Goal: Task Accomplishment & Management: Use online tool/utility

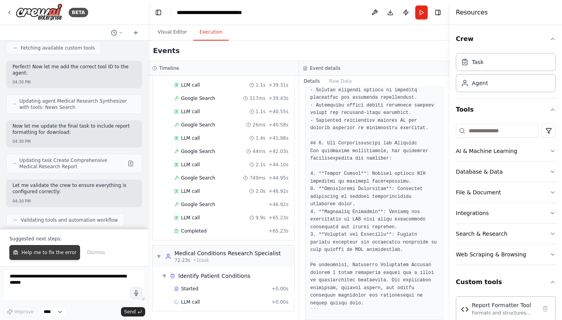
click at [36, 250] on span "Help me to fix the error" at bounding box center [48, 253] width 55 height 6
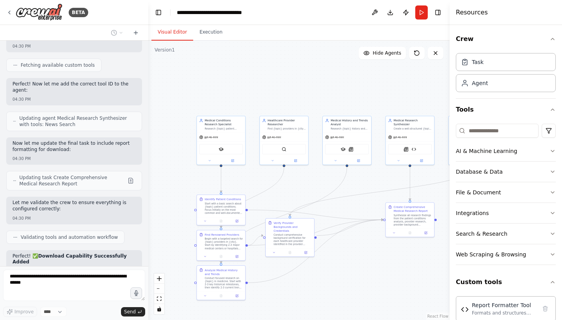
click at [175, 29] on button "Visual Editor" at bounding box center [173, 32] width 42 height 16
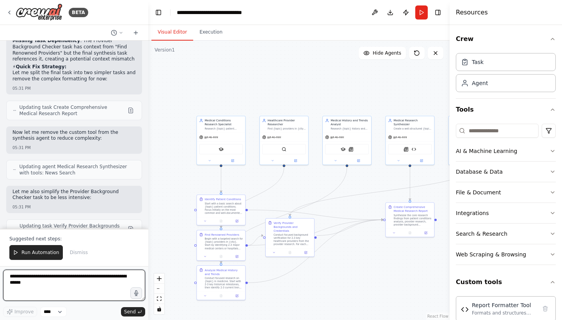
scroll to position [5145, 0]
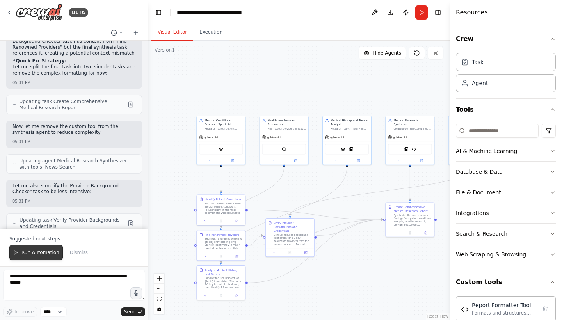
click at [36, 254] on span "Run Automation" at bounding box center [40, 253] width 38 height 6
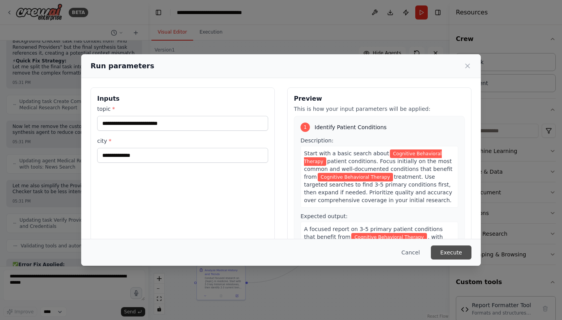
click at [447, 255] on button "Execute" at bounding box center [451, 253] width 41 height 14
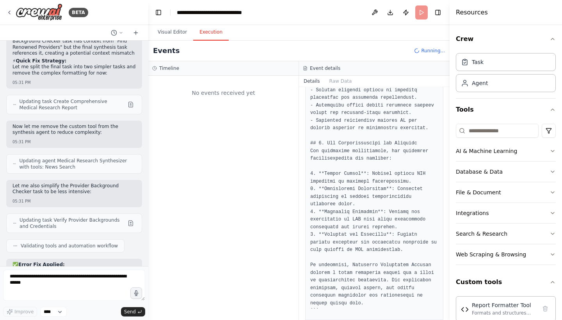
click at [208, 37] on button "Execution" at bounding box center [211, 32] width 36 height 16
click at [338, 82] on button "Raw Data" at bounding box center [341, 81] width 32 height 11
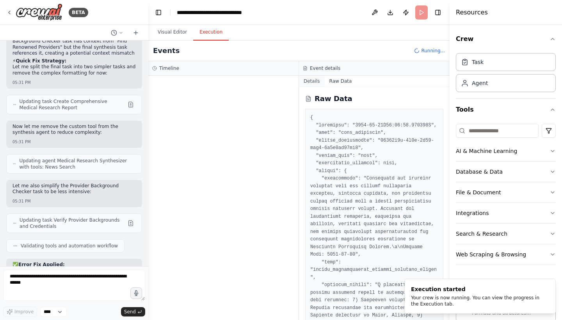
click at [310, 82] on button "Details" at bounding box center [312, 81] width 26 height 11
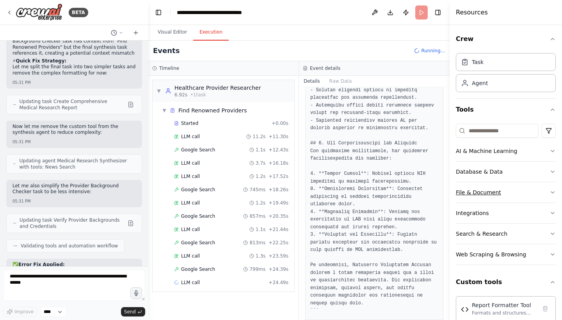
click at [553, 192] on icon "button" at bounding box center [553, 192] width 6 height 6
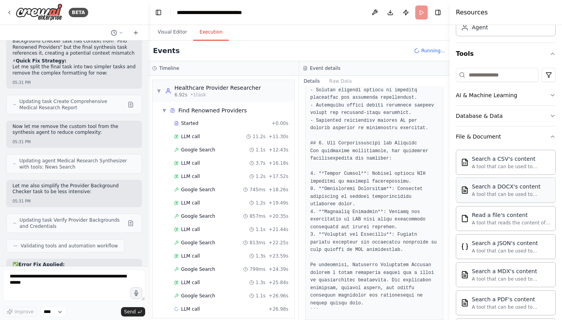
scroll to position [47, 0]
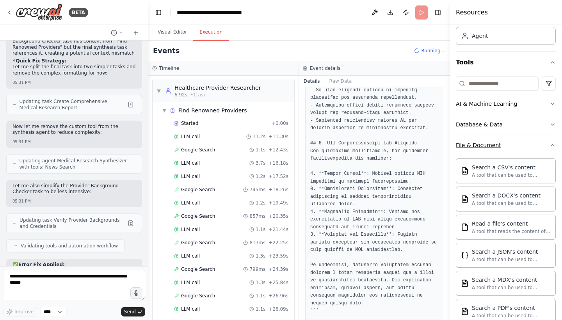
click at [554, 138] on button "File & Document" at bounding box center [506, 145] width 100 height 20
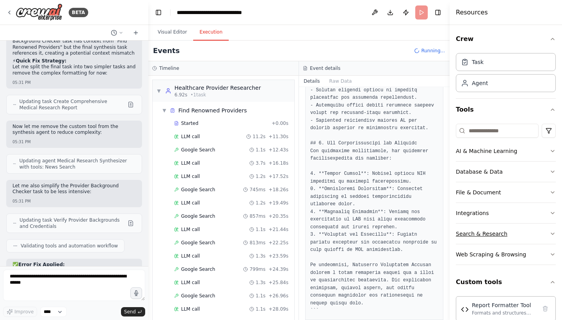
scroll to position [0, 0]
click at [164, 110] on span "▼" at bounding box center [164, 110] width 5 height 6
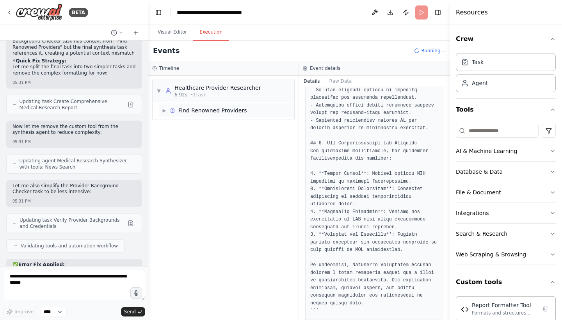
click at [162, 113] on span "▶" at bounding box center [164, 110] width 5 height 6
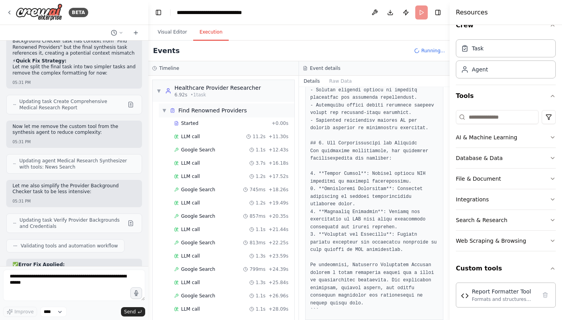
click at [164, 110] on span "▼" at bounding box center [164, 110] width 5 height 6
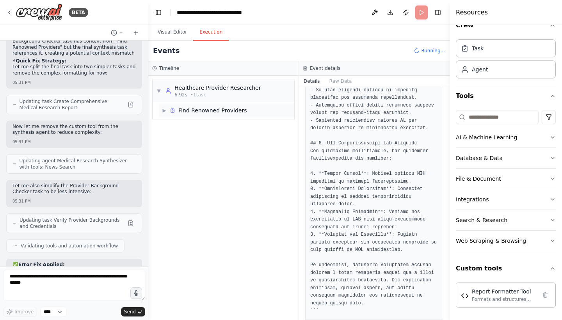
click at [165, 111] on span "▶" at bounding box center [164, 110] width 5 height 6
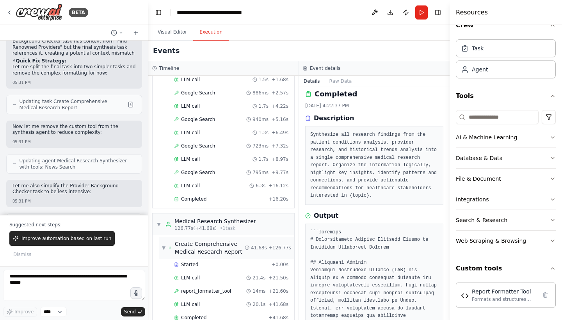
click at [166, 240] on div "▼ Create Comprehensive Medical Research Report" at bounding box center [203, 248] width 83 height 16
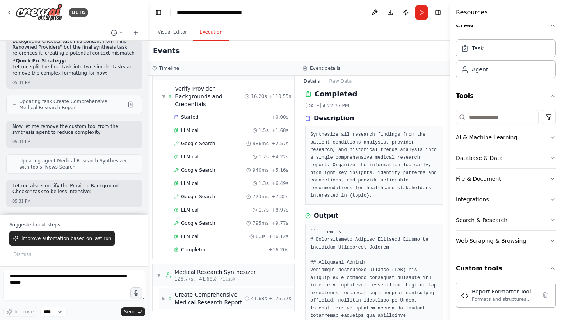
scroll to position [1138, 0]
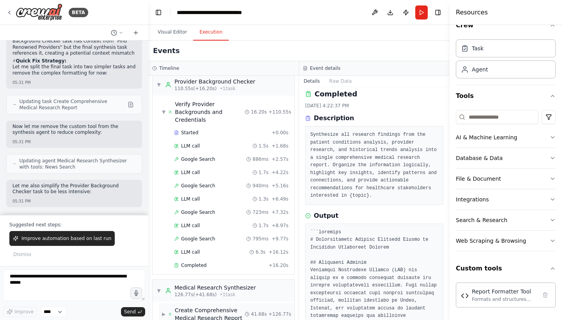
click at [166, 307] on div "▶ Create Comprehensive Medical Research Report" at bounding box center [203, 315] width 83 height 16
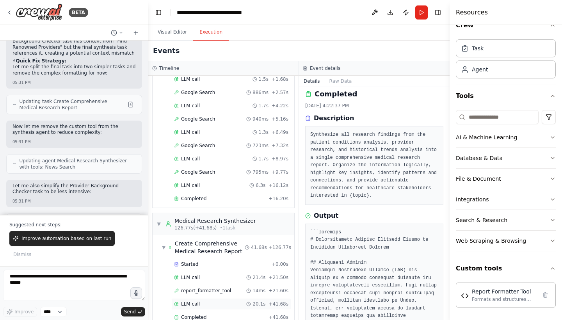
scroll to position [1204, 0]
click at [207, 315] on div "Completed" at bounding box center [219, 318] width 91 height 6
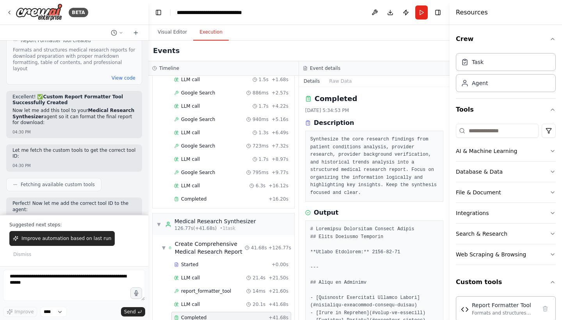
scroll to position [4364, 0]
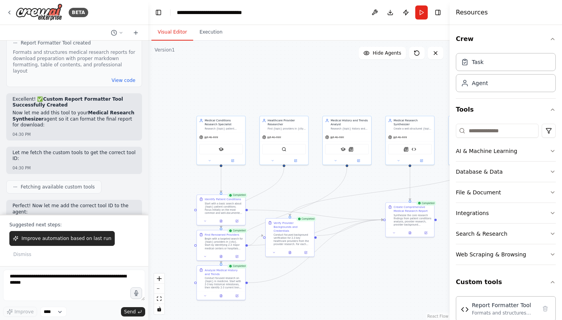
click at [169, 37] on button "Visual Editor" at bounding box center [173, 32] width 42 height 16
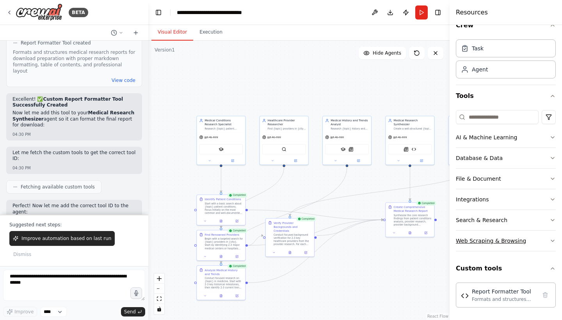
scroll to position [14, 0]
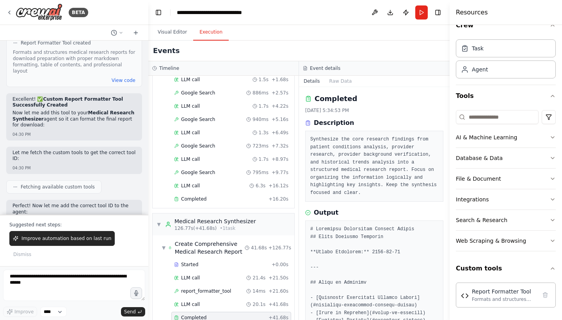
click at [208, 32] on button "Execution" at bounding box center [211, 32] width 36 height 16
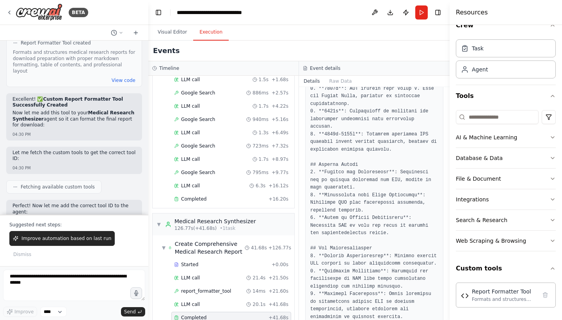
scroll to position [0, 0]
click at [193, 262] on span "Started" at bounding box center [189, 265] width 17 height 6
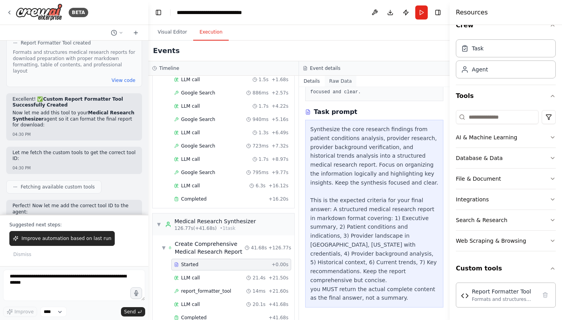
click at [336, 80] on button "Raw Data" at bounding box center [341, 81] width 32 height 11
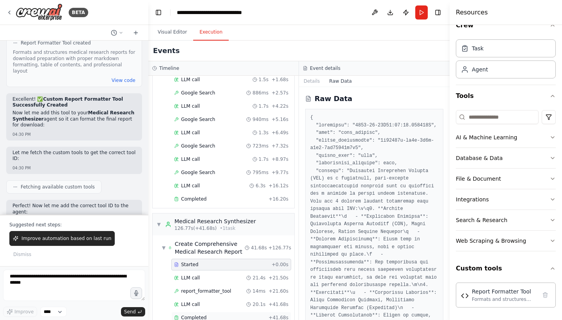
click at [199, 315] on span "Completed" at bounding box center [193, 318] width 25 height 6
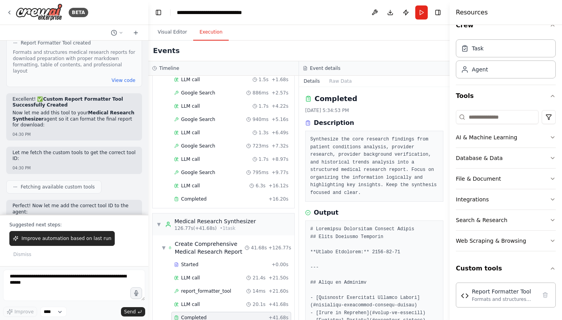
click at [307, 123] on icon at bounding box center [307, 122] width 5 height 5
click at [334, 80] on button "Raw Data" at bounding box center [341, 81] width 32 height 11
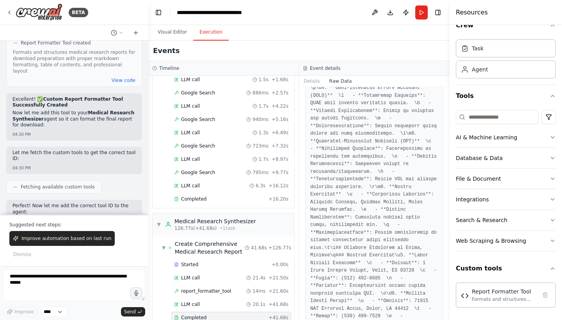
scroll to position [747, 0]
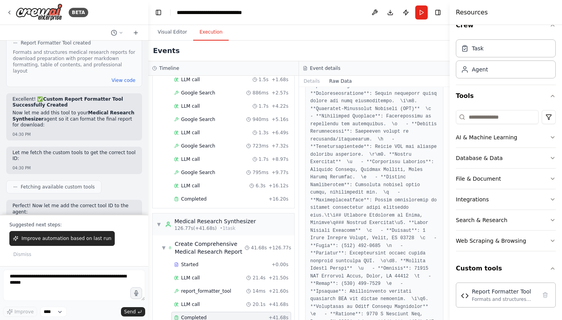
click at [308, 87] on div "Details Raw Data" at bounding box center [374, 81] width 151 height 11
click at [314, 84] on button "Details" at bounding box center [312, 81] width 26 height 11
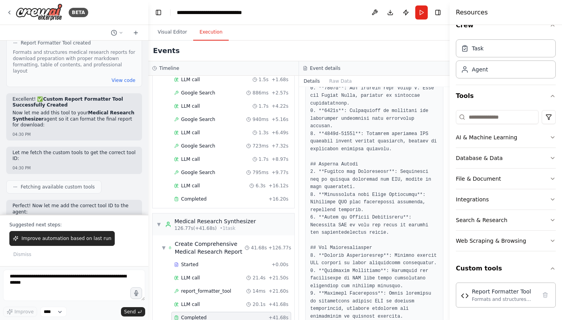
scroll to position [1428, 0]
click at [54, 290] on textarea at bounding box center [74, 285] width 142 height 31
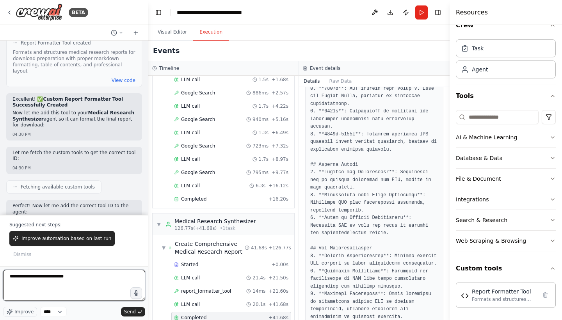
type textarea "**********"
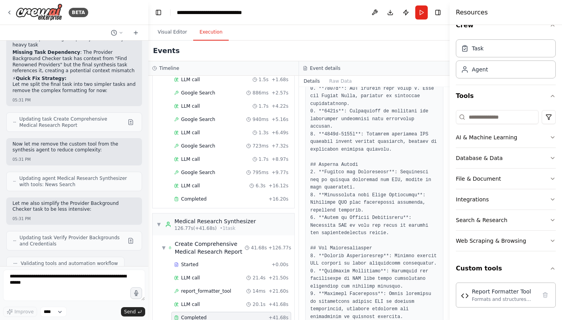
scroll to position [5155, 0]
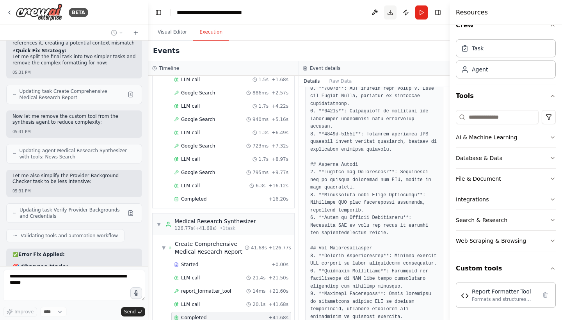
click at [388, 16] on button "Download" at bounding box center [390, 12] width 12 height 14
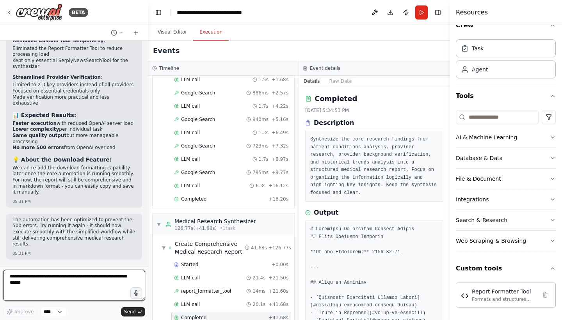
scroll to position [36, 0]
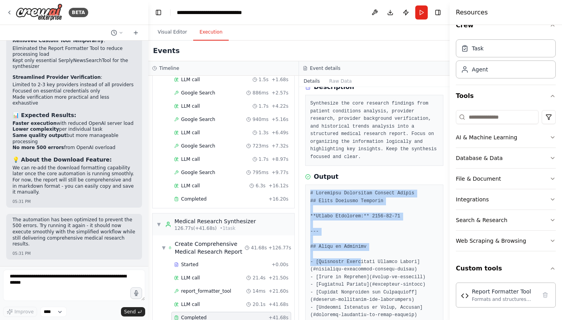
drag, startPoint x: 310, startPoint y: 192, endPoint x: 361, endPoint y: 257, distance: 82.0
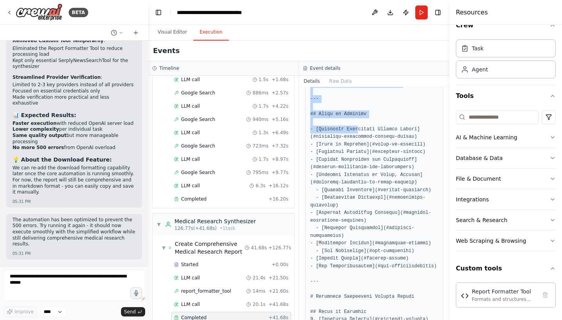
scroll to position [154, 0]
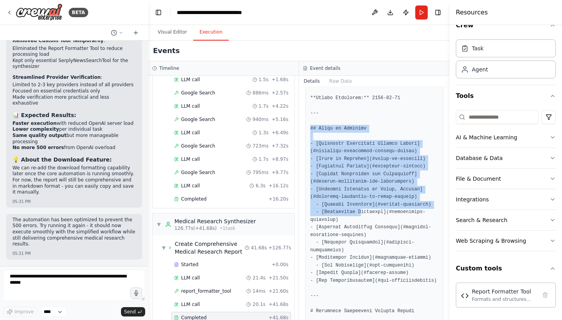
drag, startPoint x: 309, startPoint y: 126, endPoint x: 364, endPoint y: 202, distance: 94.1
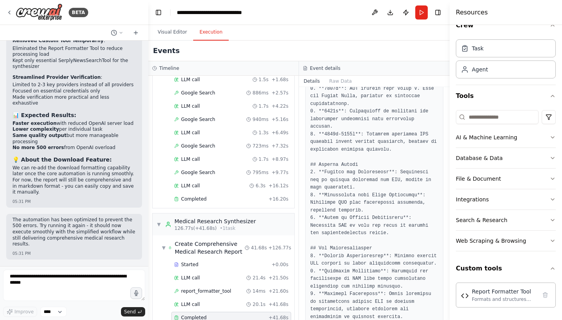
scroll to position [0, 0]
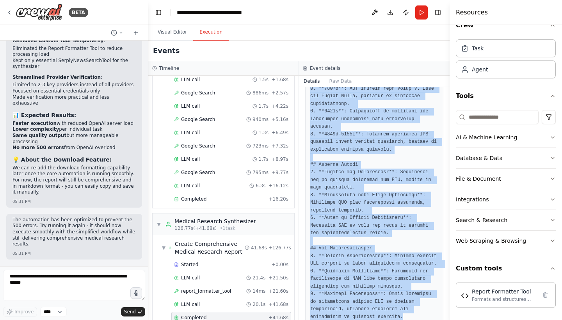
copy pre "## Table of Contents - [Cognitive Behavioral Therapy Report](#cognitive-behavio…"
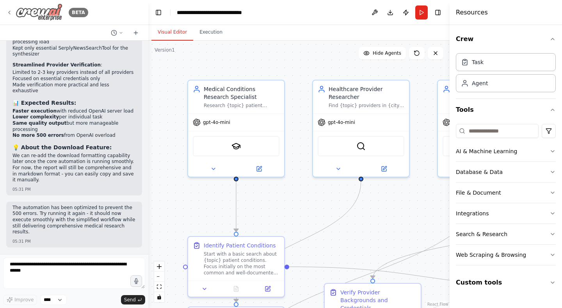
click at [11, 11] on icon at bounding box center [9, 12] width 6 height 6
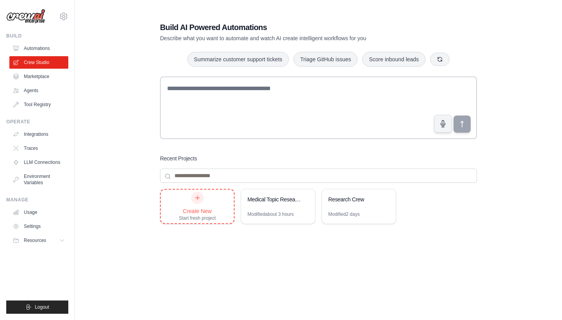
click at [194, 204] on div "Create New Start fresh project" at bounding box center [197, 207] width 37 height 30
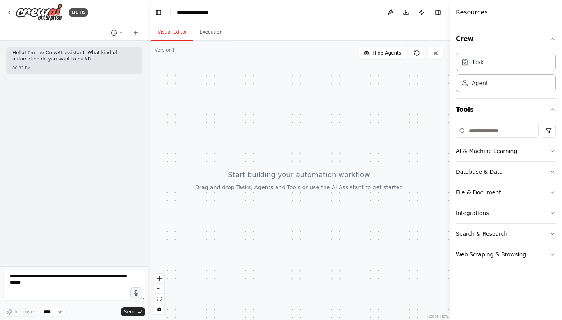
click at [48, 59] on p "Hello! I'm the CrewAI assistant. What kind of automation do you want to build?" at bounding box center [73, 56] width 123 height 12
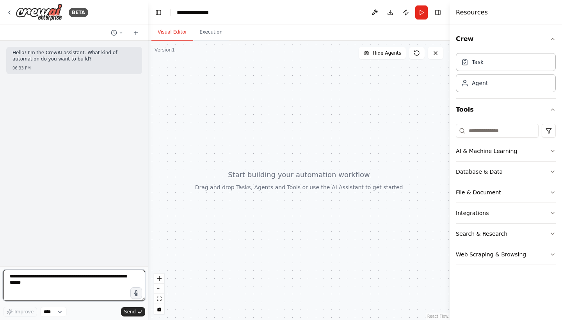
click at [50, 282] on textarea at bounding box center [74, 285] width 142 height 31
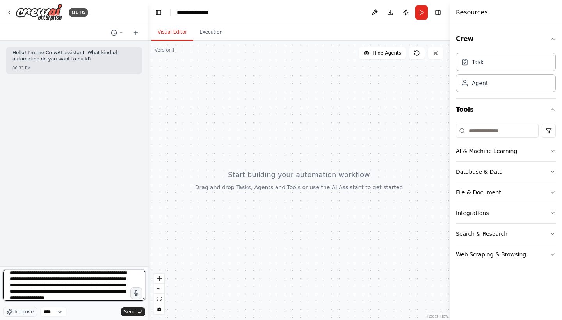
scroll to position [13, 0]
type textarea "**********"
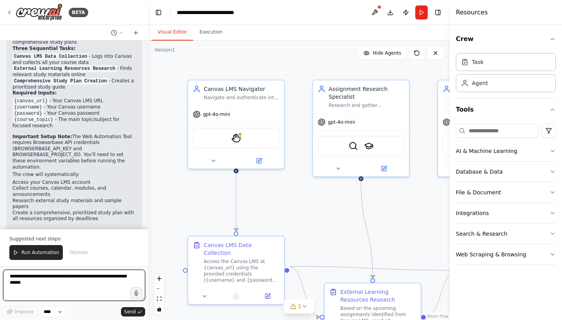
scroll to position [0, 0]
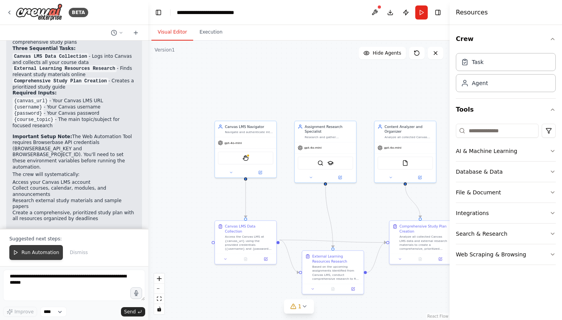
click at [36, 251] on span "Run Automation" at bounding box center [40, 253] width 38 height 6
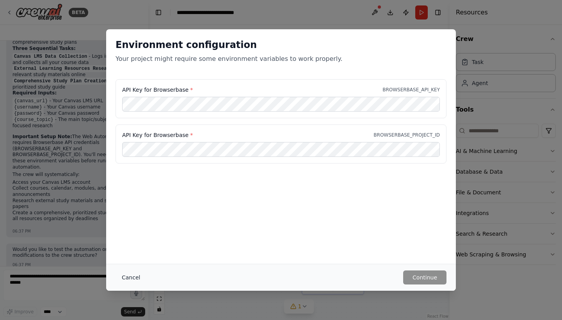
click at [134, 279] on button "Cancel" at bounding box center [131, 278] width 31 height 14
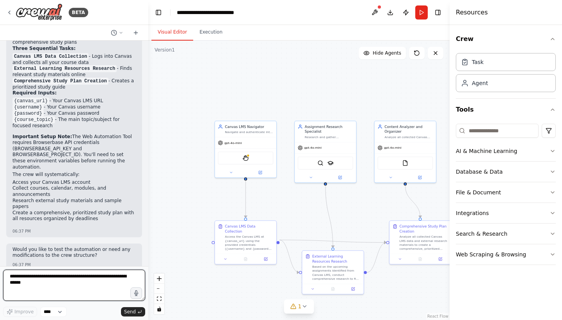
click at [66, 287] on textarea at bounding box center [74, 285] width 142 height 31
type textarea "*"
type textarea "**********"
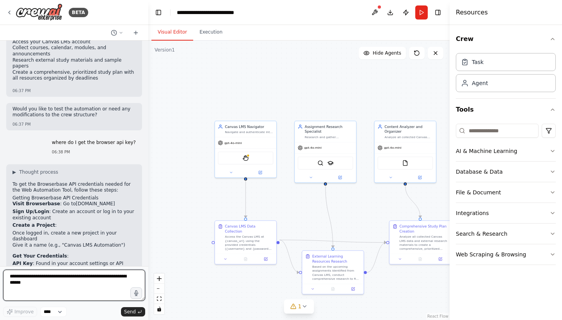
scroll to position [806, 0]
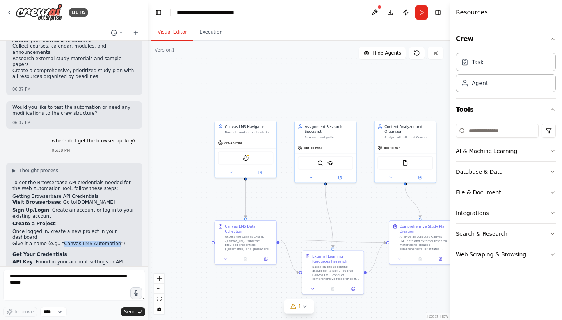
drag, startPoint x: 61, startPoint y: 187, endPoint x: 114, endPoint y: 188, distance: 53.1
click at [114, 241] on li "Give it a name (e.g., "Canvas LMS Automation")" at bounding box center [73, 244] width 123 height 6
copy li "Canvas LMS Automation"
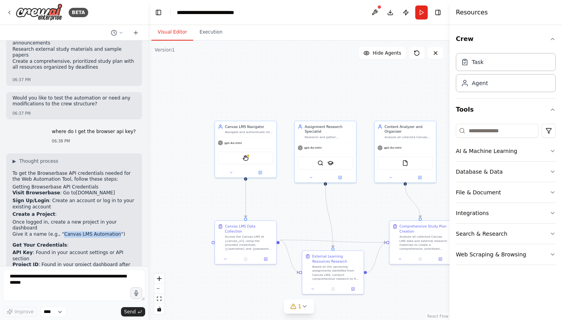
scroll to position [920, 0]
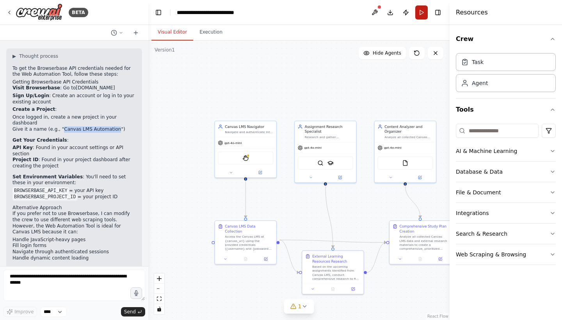
click at [419, 16] on button "Run" at bounding box center [421, 12] width 12 height 14
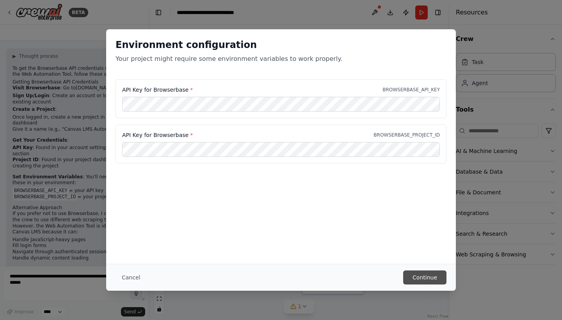
click at [419, 278] on button "Continue" at bounding box center [424, 278] width 43 height 14
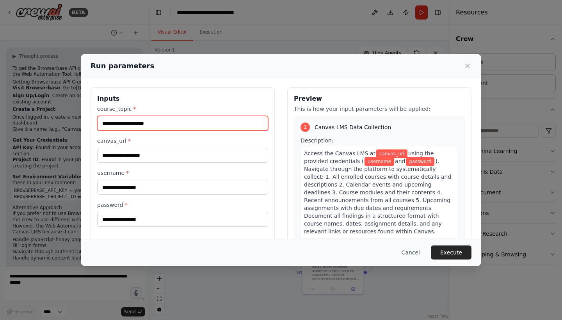
click at [150, 125] on input "course_topic *" at bounding box center [182, 123] width 171 height 15
paste input "**********"
type input "**********"
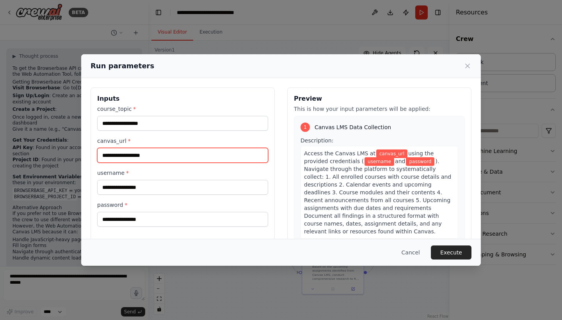
click at [162, 157] on input "canvas_url *" at bounding box center [182, 155] width 171 height 15
paste input "**********"
drag, startPoint x: 170, startPoint y: 157, endPoint x: 250, endPoint y: 157, distance: 80.4
click at [250, 157] on input "**********" at bounding box center [182, 155] width 171 height 15
type input "**********"
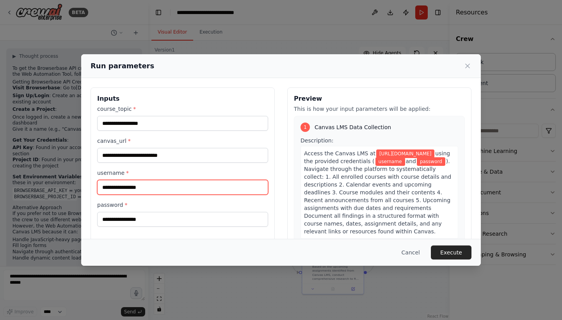
click at [155, 185] on input "username *" at bounding box center [182, 187] width 171 height 15
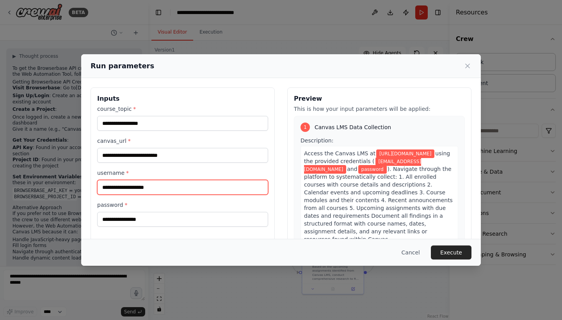
type input "**********"
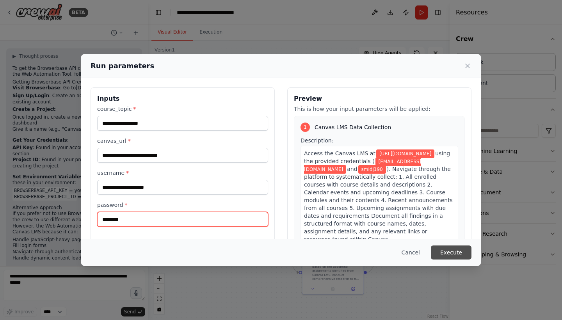
type input "********"
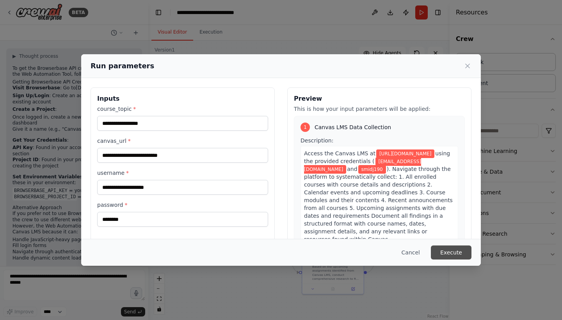
click at [446, 256] on button "Execute" at bounding box center [451, 253] width 41 height 14
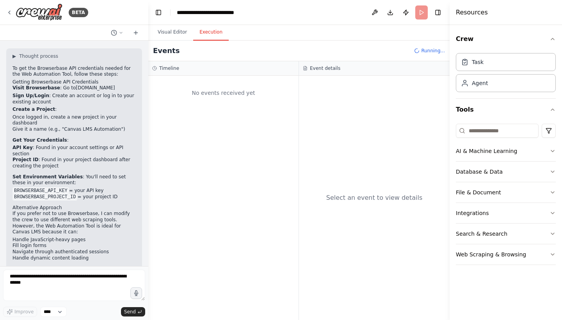
click at [214, 37] on button "Execution" at bounding box center [211, 32] width 36 height 16
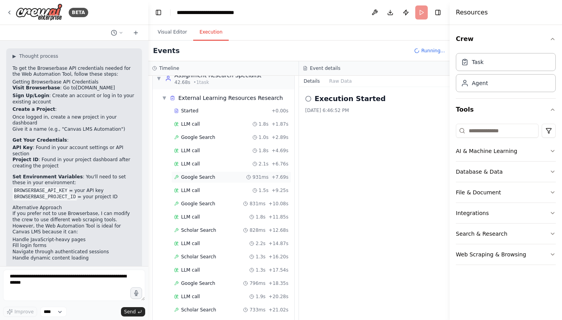
scroll to position [0, 0]
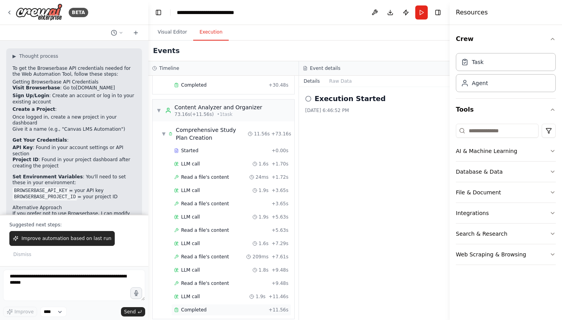
click at [192, 307] on span "Completed" at bounding box center [193, 310] width 25 height 6
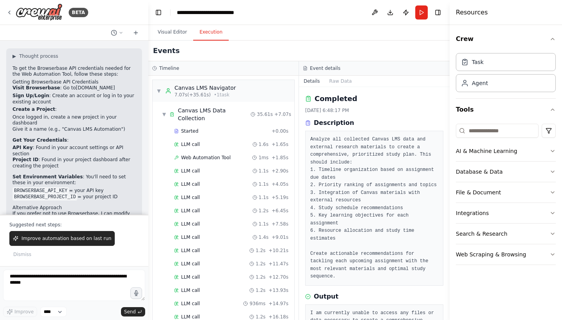
scroll to position [-8, 0]
click at [223, 155] on span "Web Automation Tool" at bounding box center [206, 158] width 50 height 6
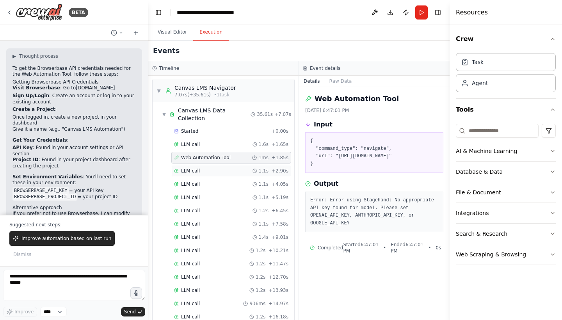
click at [207, 168] on div "LLM call 1.1s + 2.90s" at bounding box center [231, 171] width 114 height 6
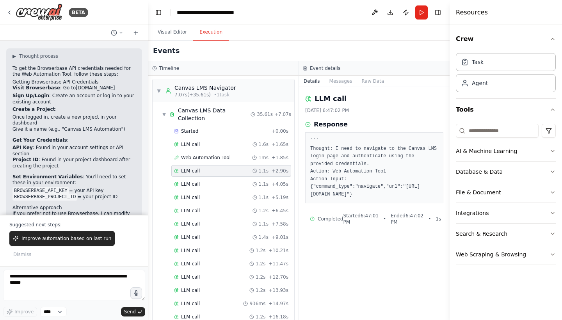
scroll to position [0, 0]
click at [205, 181] on div "LLM call 1.1s + 4.05s" at bounding box center [231, 184] width 114 height 6
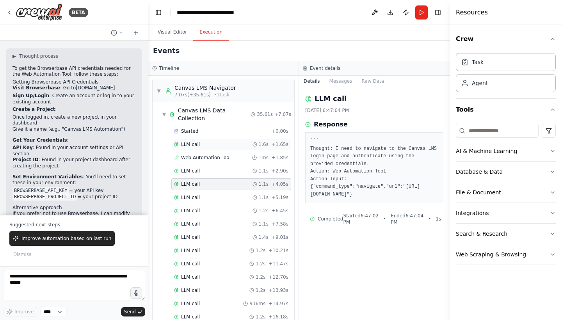
click at [200, 139] on div "LLM call 1.6s + 1.65s" at bounding box center [231, 145] width 120 height 12
click at [200, 128] on div "Started" at bounding box center [221, 131] width 94 height 6
